Goal: Information Seeking & Learning: Find specific fact

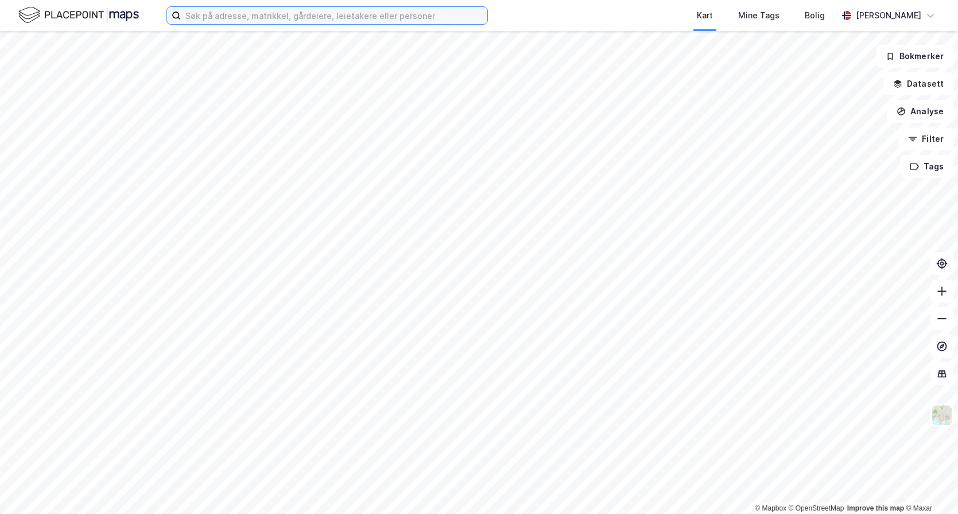
click at [430, 21] on input at bounding box center [334, 15] width 306 height 17
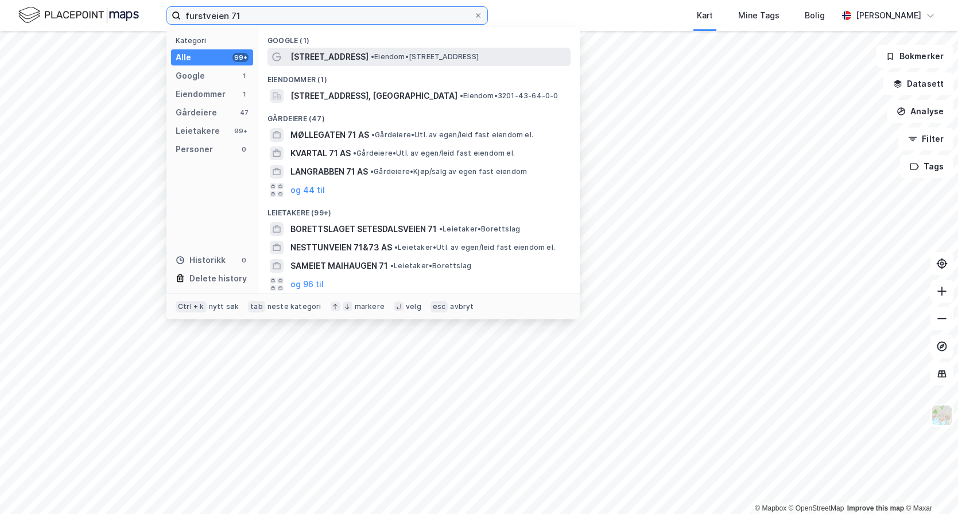
type input "furstveien 71"
click at [387, 50] on div "[STREET_ADDRESS] • Eiendom • [STREET_ADDRESS]" at bounding box center [429, 57] width 278 height 14
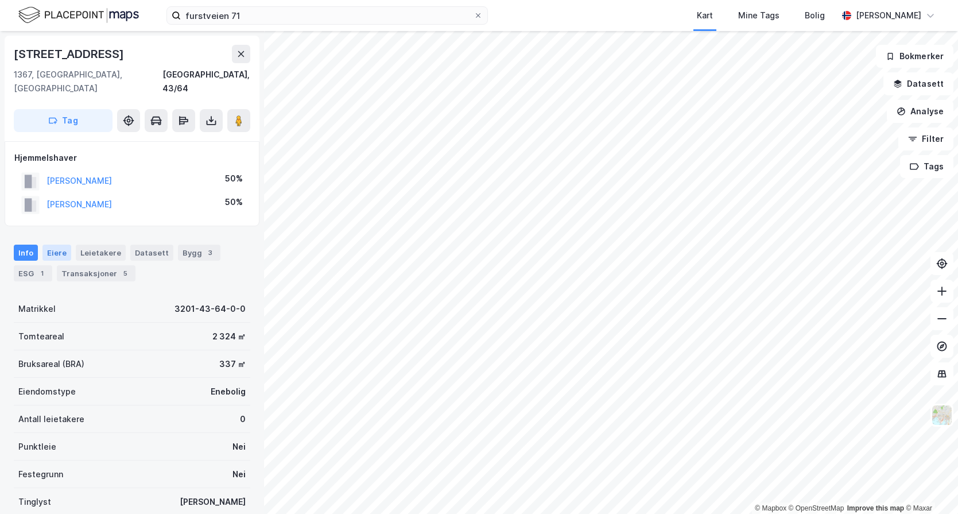
click at [67, 244] on div "Eiere" at bounding box center [56, 252] width 29 height 16
